Goal: Navigation & Orientation: Find specific page/section

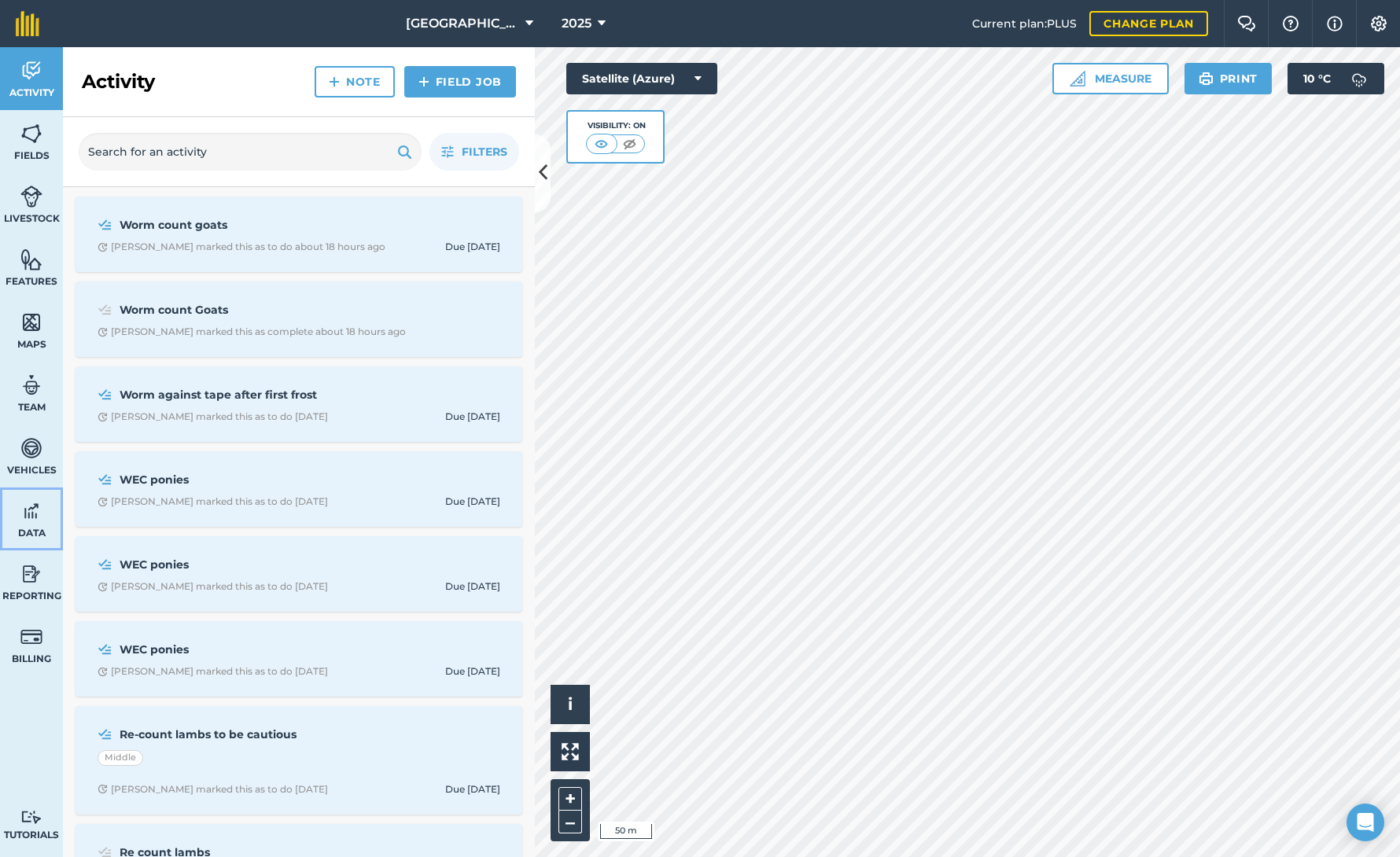
click at [36, 523] on link "Data" at bounding box center [31, 519] width 63 height 63
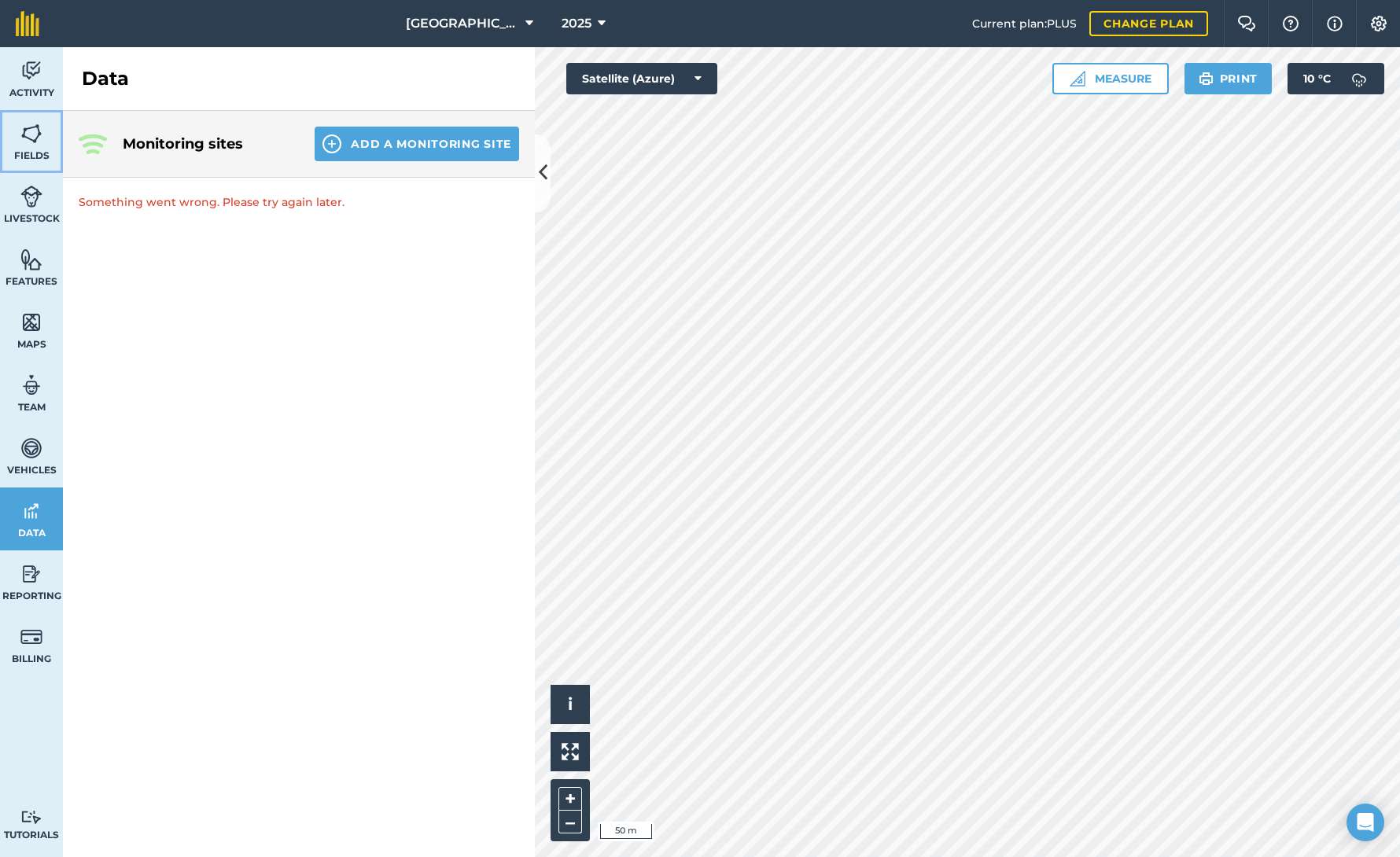
click at [30, 149] on span "Fields" at bounding box center [31, 155] width 63 height 13
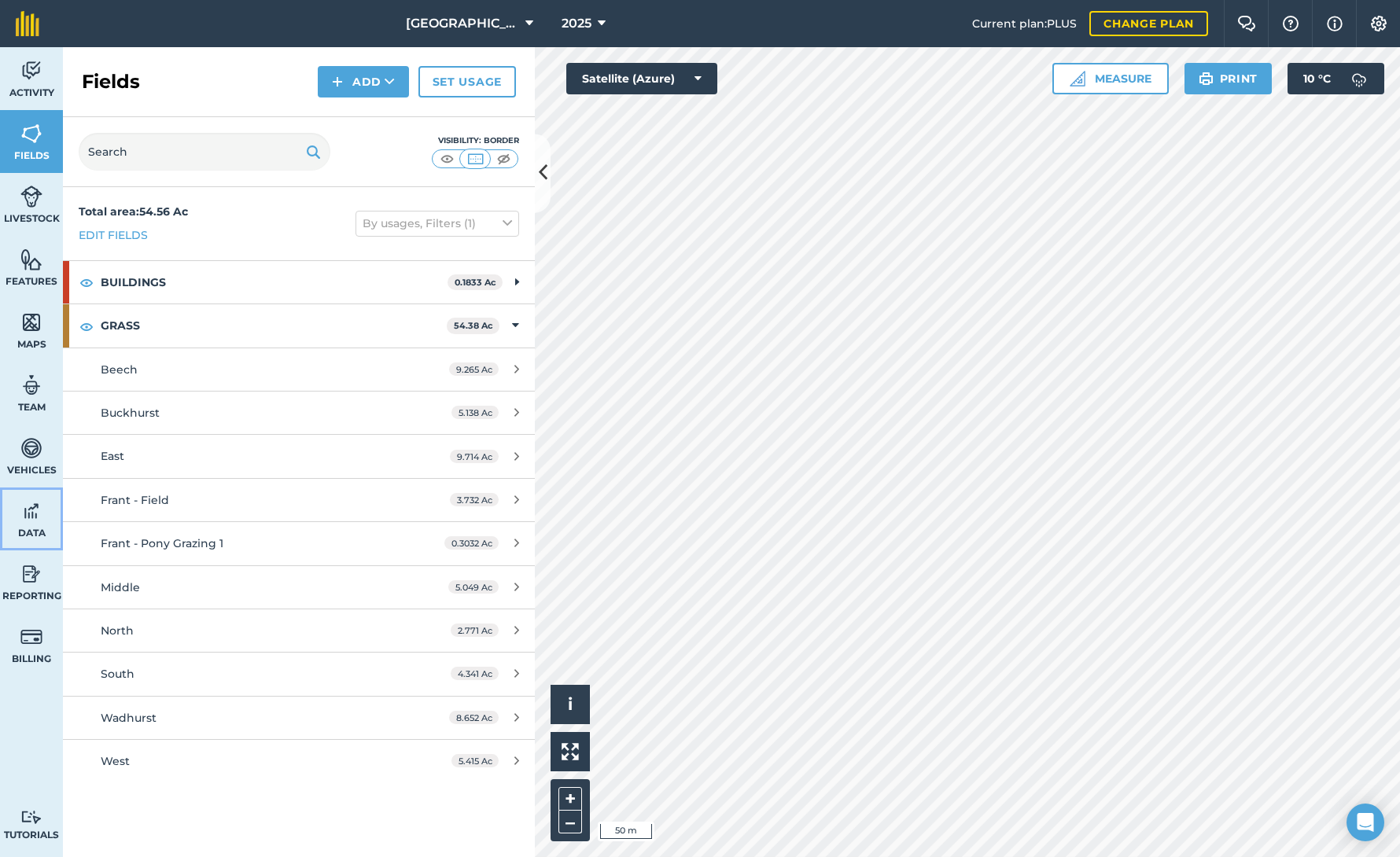
click at [22, 517] on img at bounding box center [32, 511] width 22 height 23
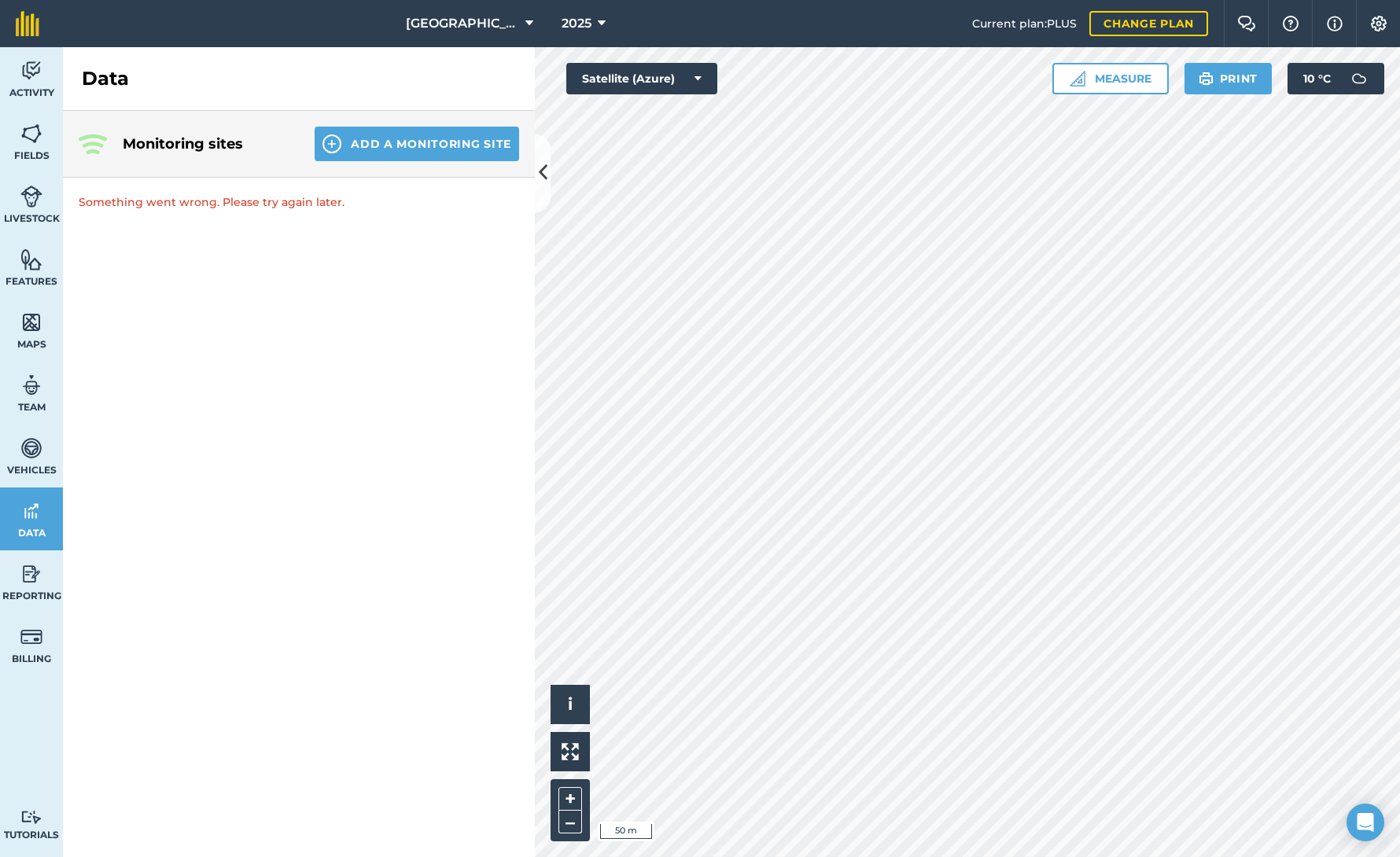
click at [186, 138] on h4 "Monitoring sites" at bounding box center [206, 143] width 167 height 22
